Goal: Transaction & Acquisition: Purchase product/service

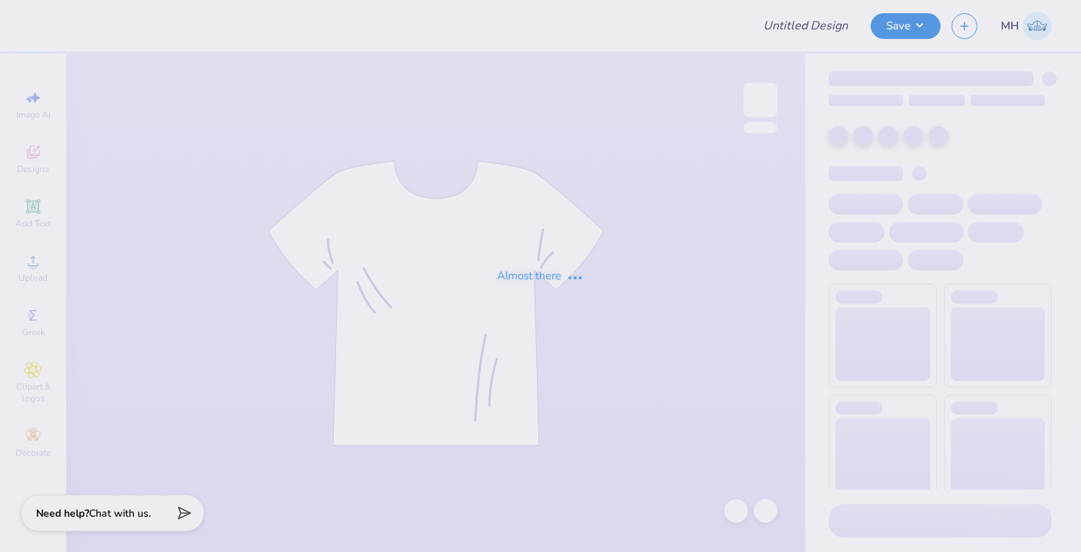
type input "[PERSON_NAME] ccrane - caps"
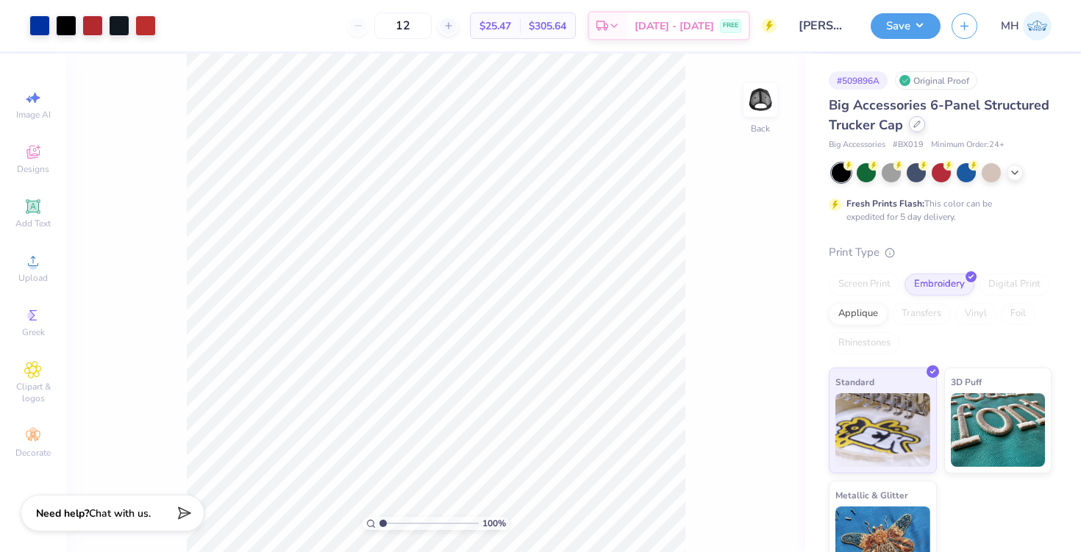
click at [916, 129] on div at bounding box center [917, 124] width 16 height 16
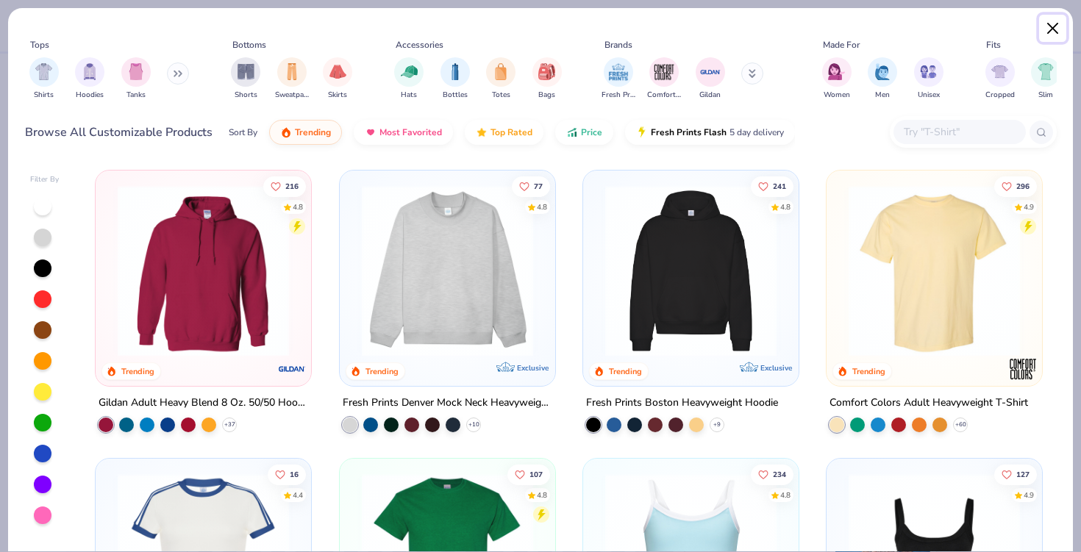
click at [1042, 32] on button "Close" at bounding box center [1053, 29] width 28 height 28
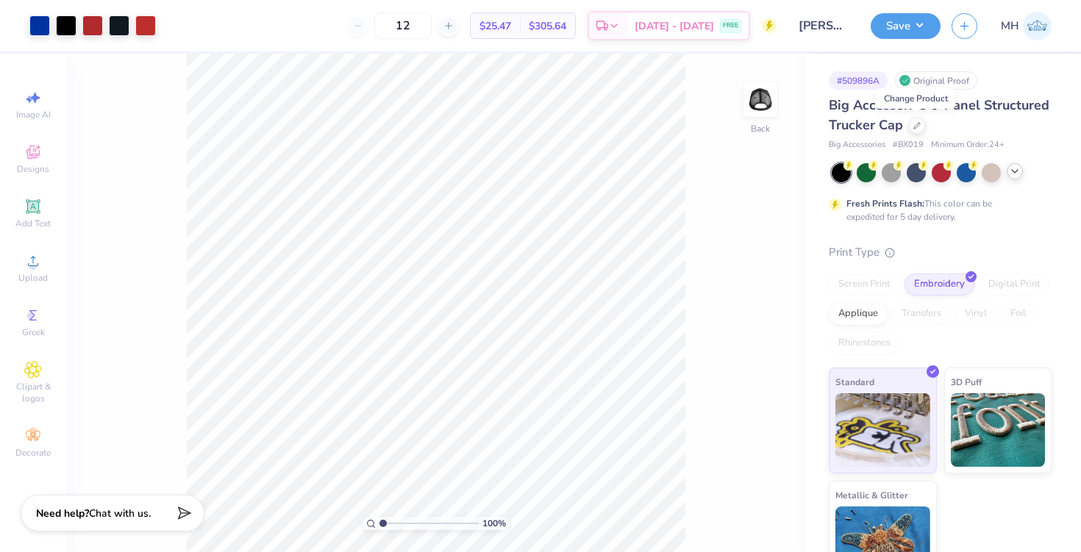
click at [1009, 174] on icon at bounding box center [1015, 171] width 12 height 12
click at [918, 174] on div at bounding box center [915, 171] width 19 height 19
